Goal: Find specific page/section: Find specific page/section

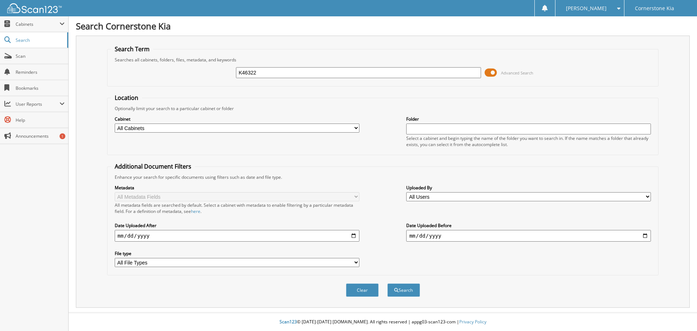
type input "K46322"
click at [497, 72] on span "Advanced Search" at bounding box center [509, 72] width 49 height 11
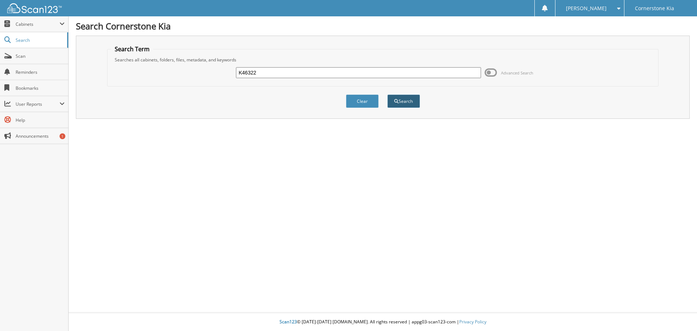
click at [406, 101] on button "Search" at bounding box center [404, 100] width 33 height 13
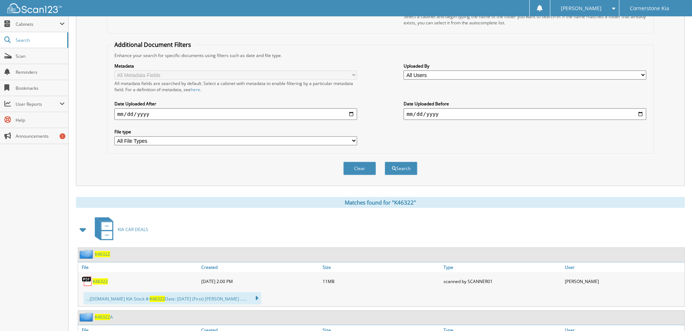
scroll to position [254, 0]
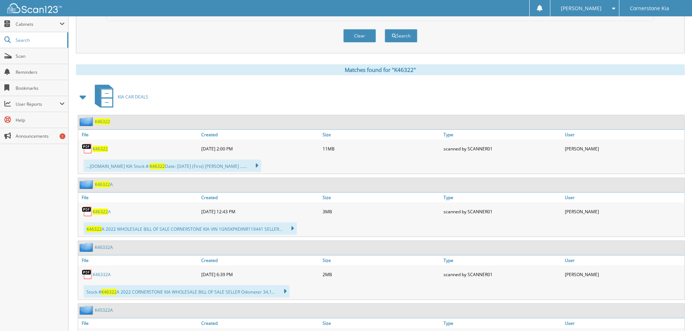
click at [104, 151] on span "K46322" at bounding box center [100, 149] width 15 height 6
